Goal: Task Accomplishment & Management: Use online tool/utility

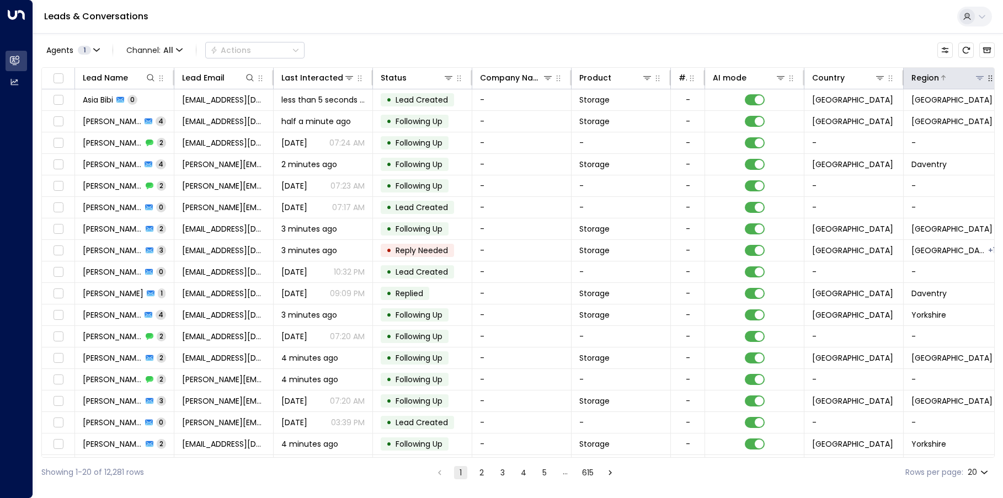
click at [981, 78] on icon at bounding box center [980, 78] width 8 height 4
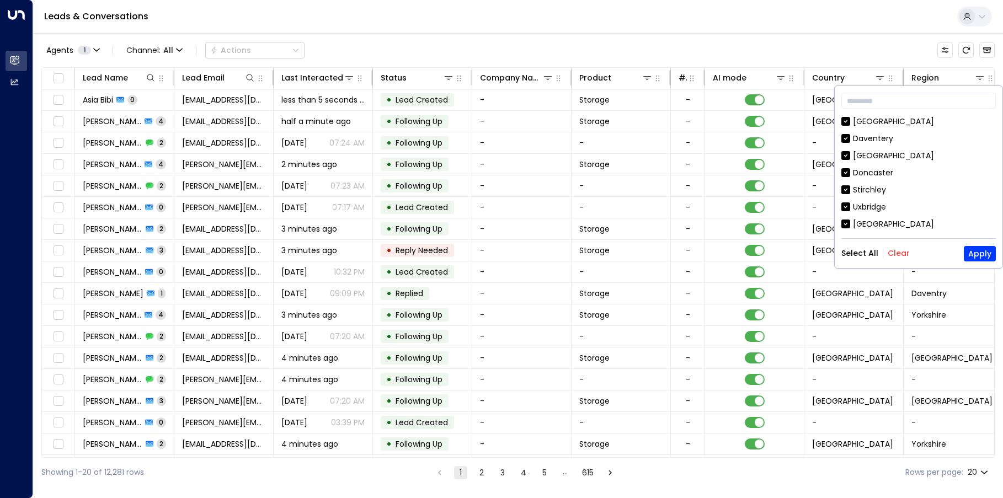
click at [895, 254] on button "Clear" at bounding box center [899, 253] width 22 height 9
click at [974, 252] on button "Apply" at bounding box center [980, 253] width 32 height 15
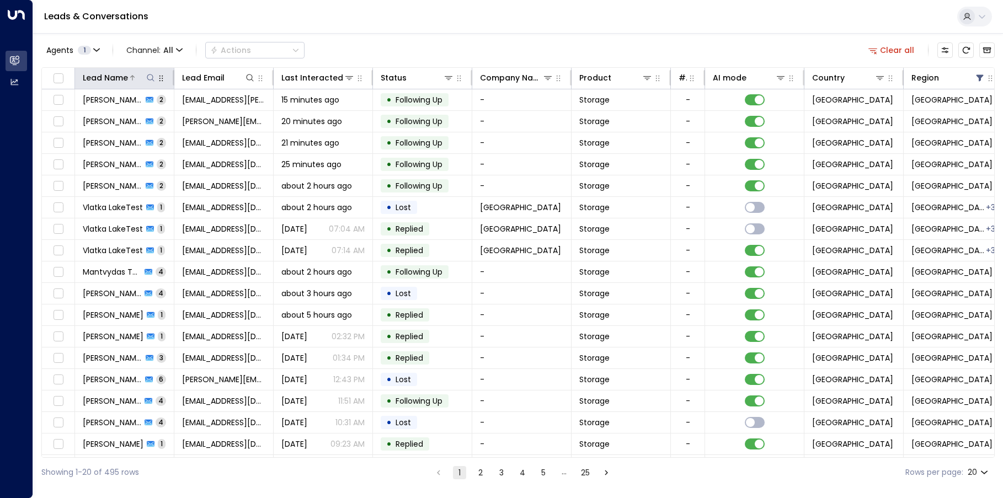
click at [148, 84] on div "Lead Name" at bounding box center [119, 77] width 73 height 13
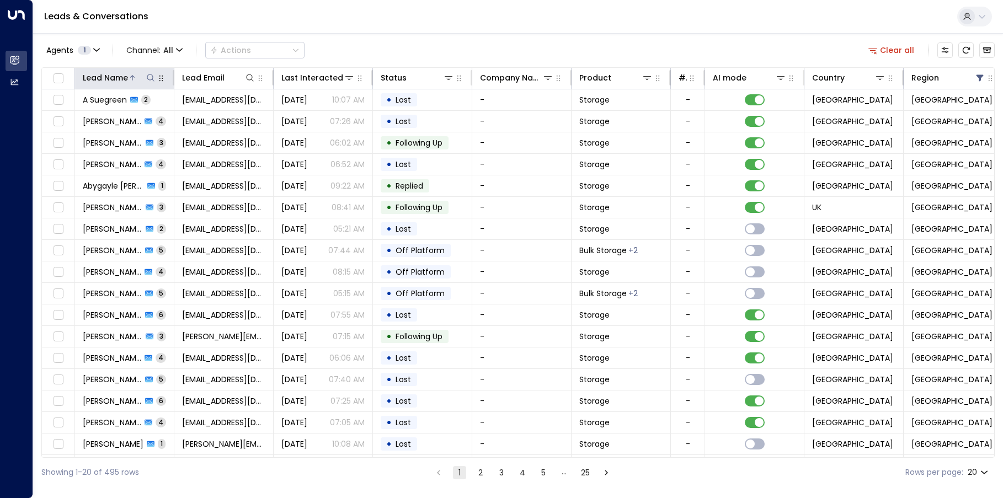
click at [149, 73] on icon at bounding box center [150, 77] width 9 height 9
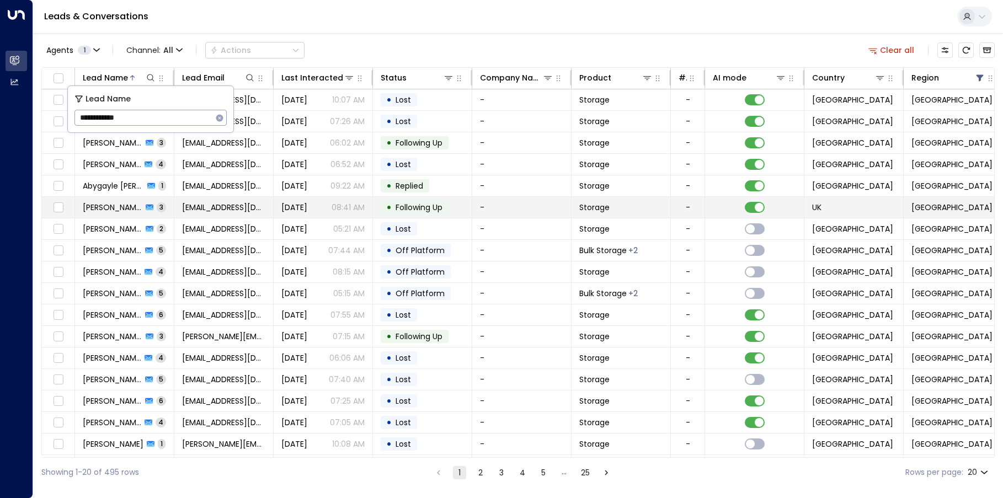
type input "**********"
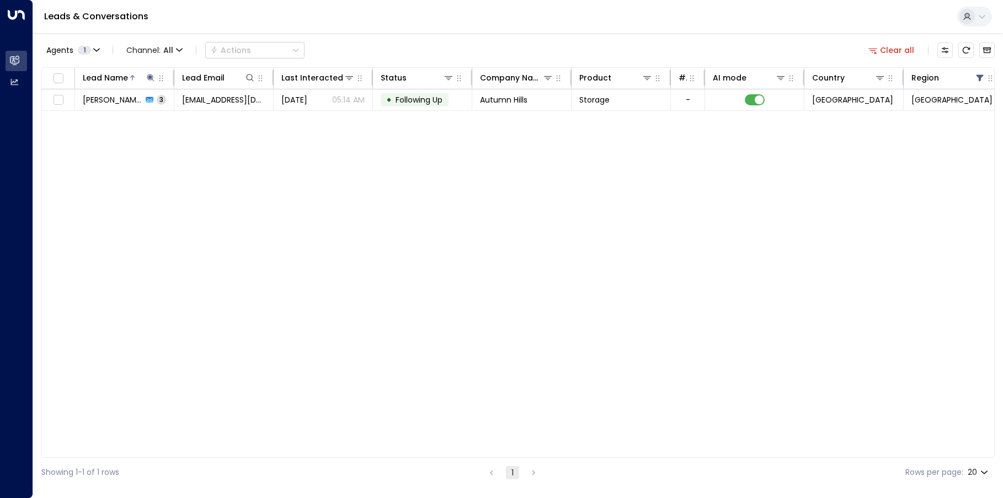
click at [436, 164] on div "Lead Name Lead Email Last Interacted Status Company Name Product # of people AI…" at bounding box center [517, 262] width 953 height 391
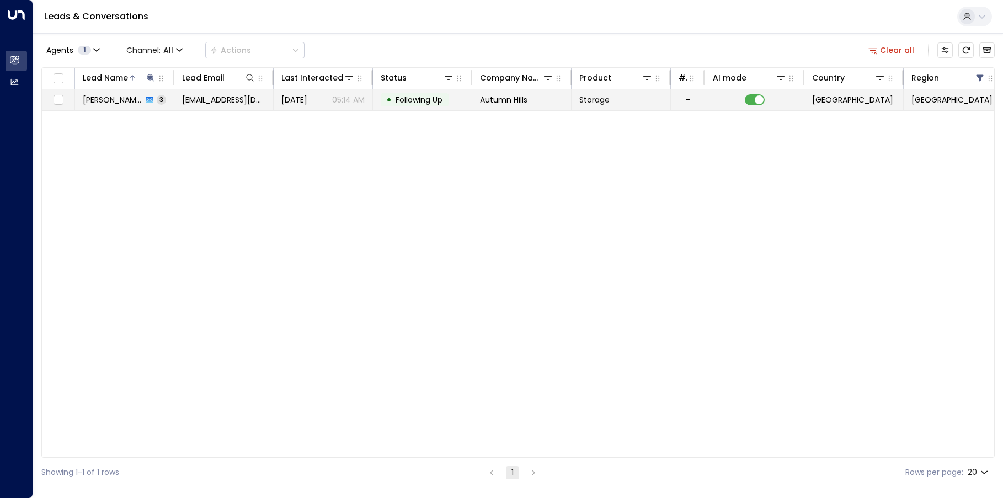
click at [307, 102] on span "[DATE]" at bounding box center [294, 99] width 26 height 11
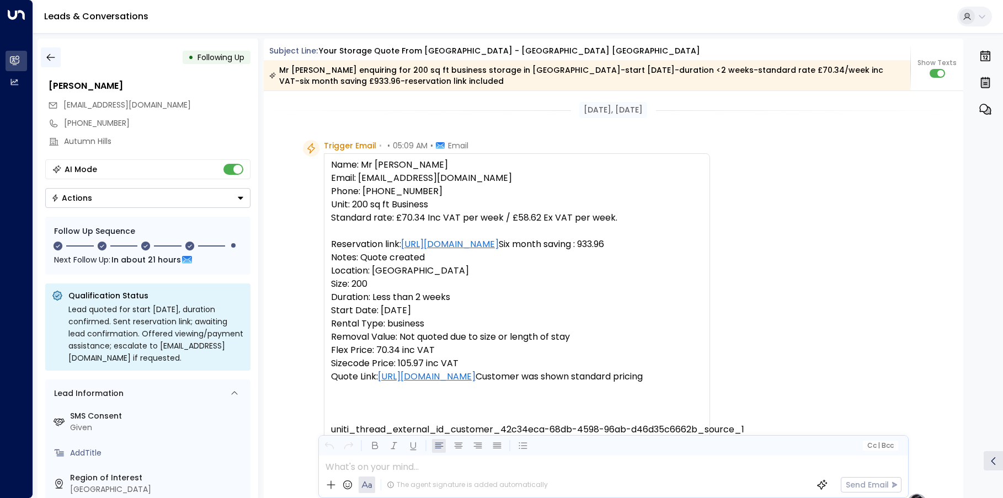
click at [51, 57] on icon "button" at bounding box center [50, 57] width 8 height 7
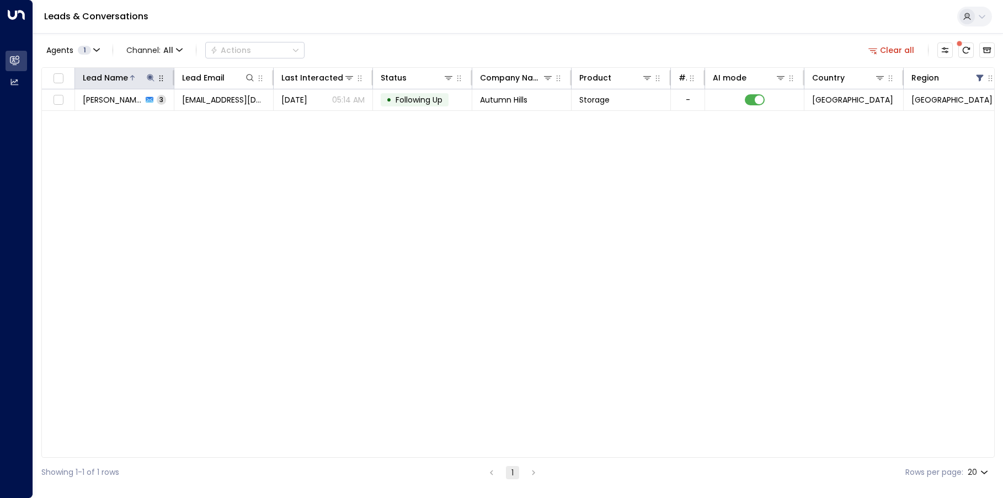
click at [159, 82] on icon "button" at bounding box center [161, 78] width 9 height 9
click at [153, 82] on icon at bounding box center [150, 77] width 9 height 9
click at [218, 118] on icon "button" at bounding box center [219, 117] width 7 height 7
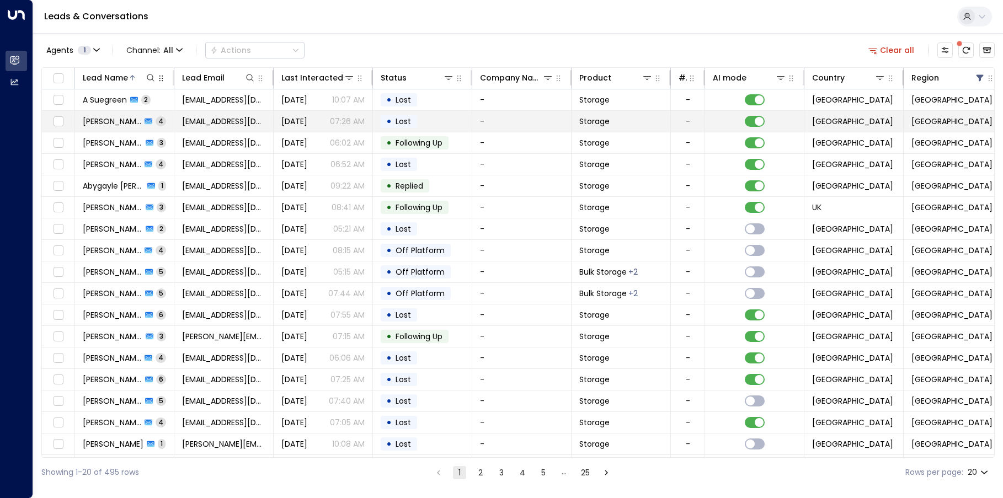
click at [339, 122] on p "07:26 AM" at bounding box center [347, 121] width 35 height 11
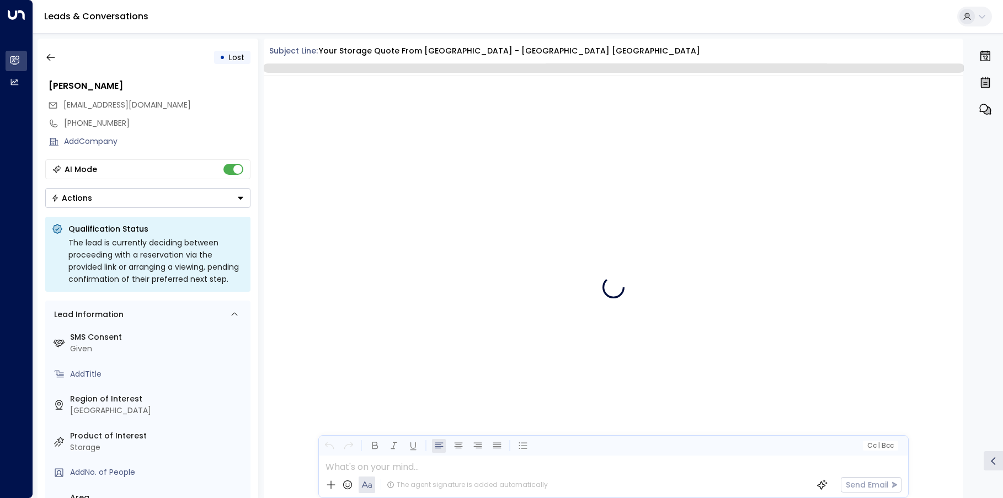
scroll to position [2213, 0]
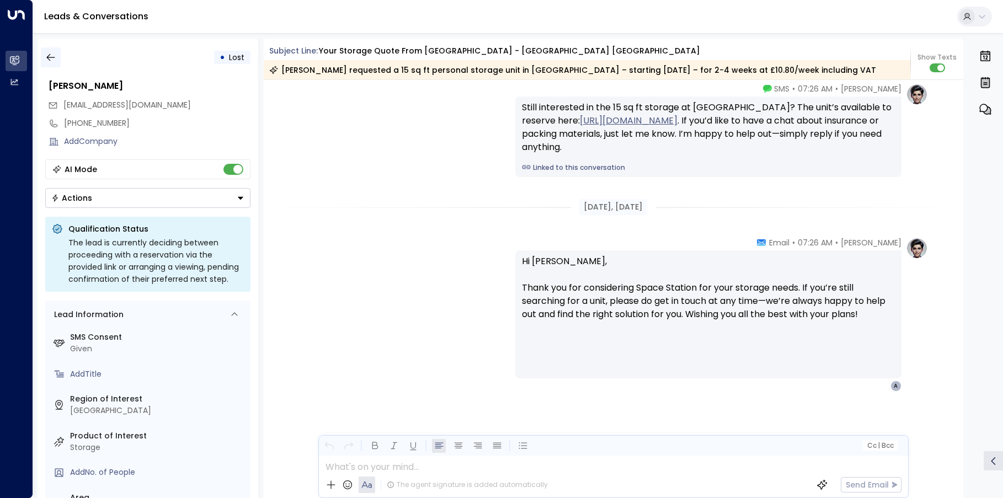
click at [53, 55] on icon "button" at bounding box center [50, 57] width 11 height 11
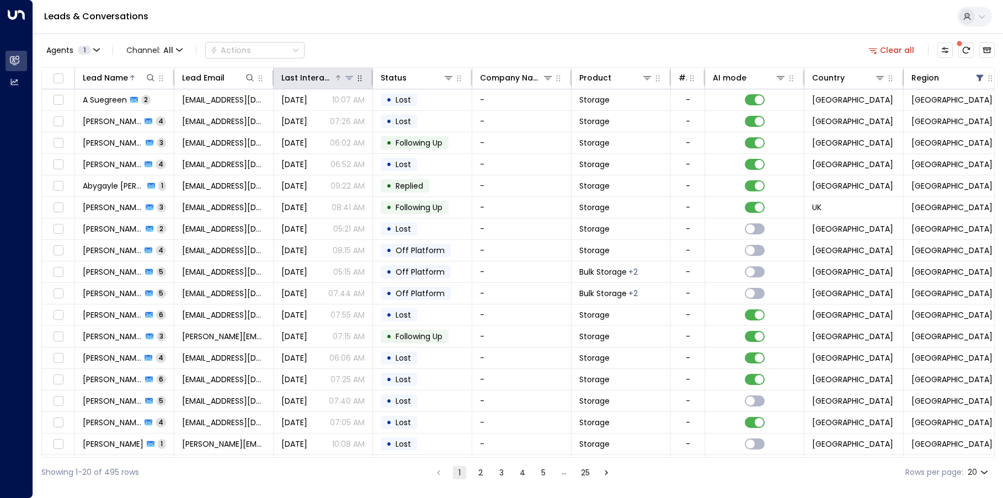
click at [340, 79] on icon at bounding box center [338, 77] width 7 height 7
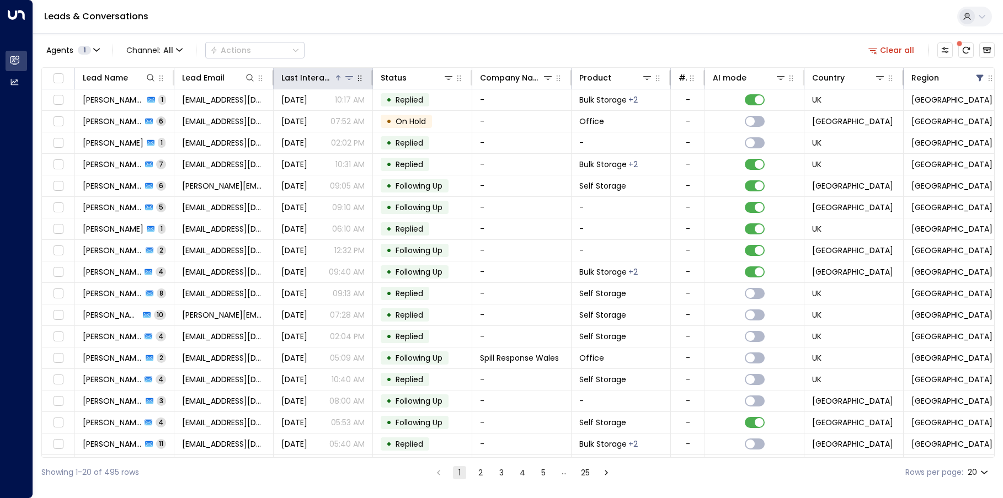
click at [340, 79] on icon at bounding box center [338, 77] width 7 height 7
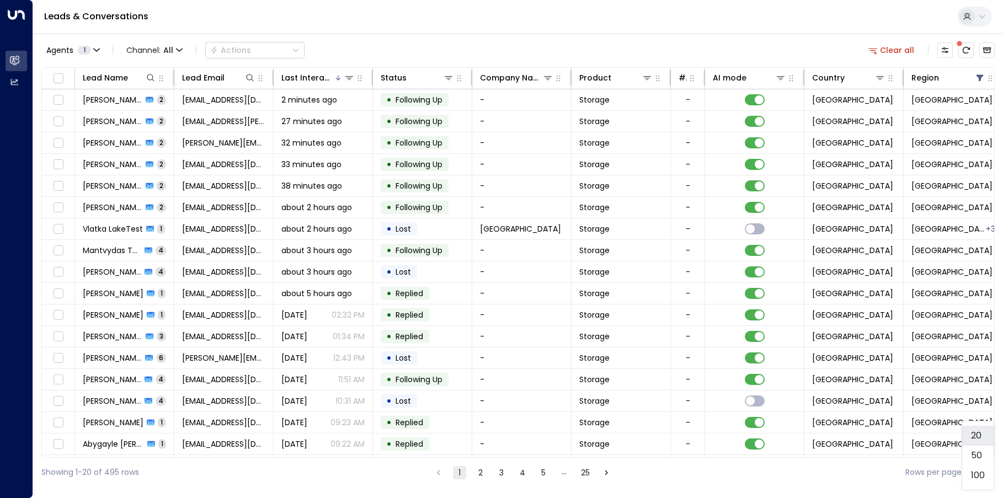
click at [975, 477] on body "Overview Leads & Conversations Leads & Conversations Analytics Analytics Leads …" at bounding box center [501, 243] width 1003 height 487
click at [975, 477] on li "100" at bounding box center [977, 476] width 31 height 20
type input "***"
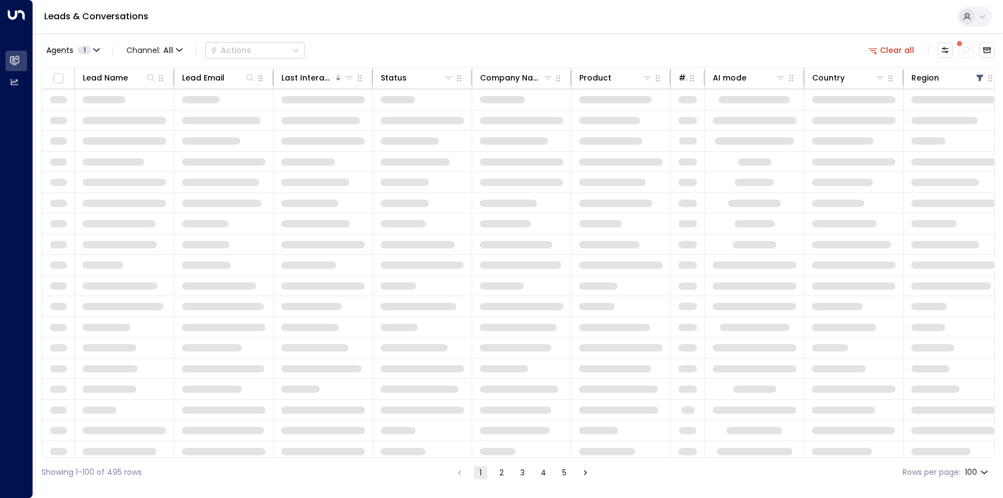
click at [696, 478] on div "Showing 1-100 of 495 rows 1 2 3 4 5 Rows per page: 100 ***" at bounding box center [517, 472] width 953 height 29
